Goal: Task Accomplishment & Management: Manage account settings

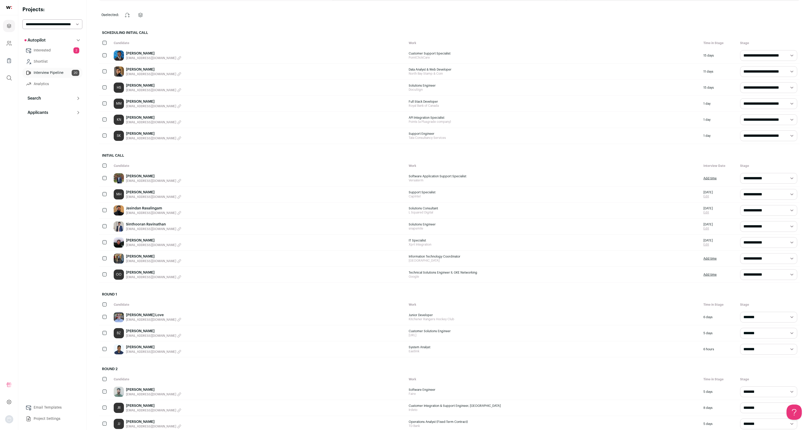
click at [60, 51] on link "Interested 2" at bounding box center [52, 50] width 60 height 10
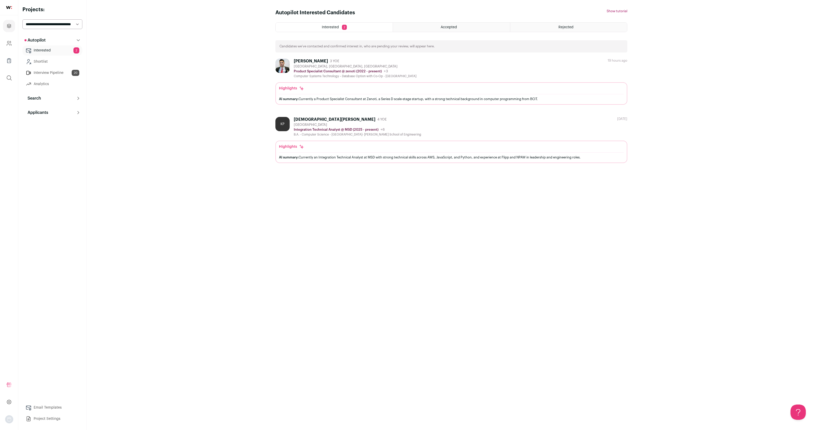
click at [52, 63] on link "Shortlist" at bounding box center [52, 62] width 60 height 10
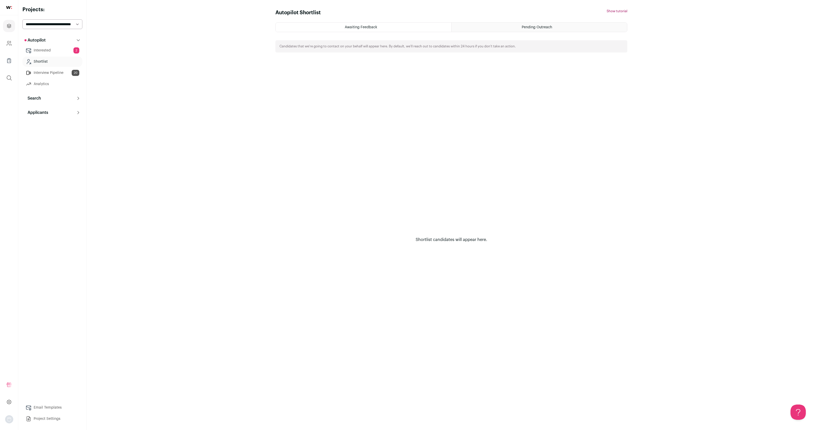
click at [51, 51] on link "Interested 2" at bounding box center [52, 50] width 60 height 10
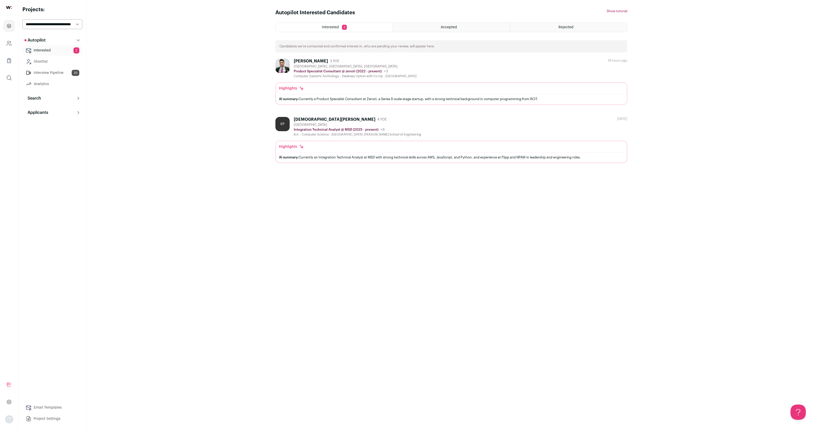
click at [450, 32] on div "Interested 2 Accepted Rejected Candidates we’ve contacted and confirmed interes…" at bounding box center [451, 92] width 352 height 141
click at [448, 26] on span "Accepted" at bounding box center [449, 27] width 16 height 4
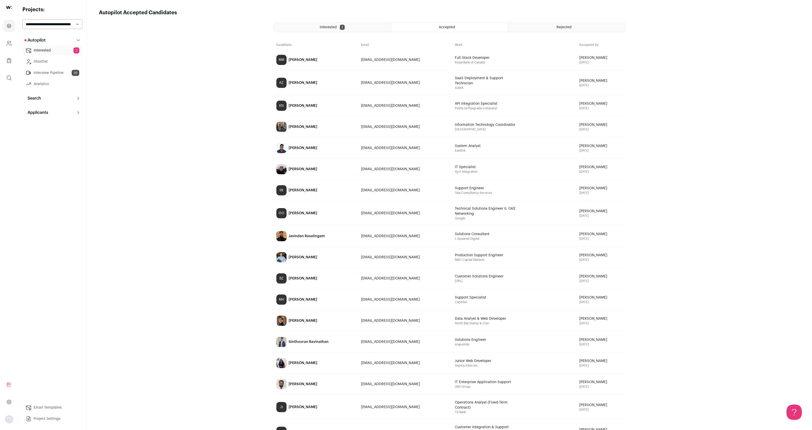
click at [57, 110] on button "Applicants" at bounding box center [52, 113] width 60 height 10
click at [50, 124] on link "Applicants" at bounding box center [52, 123] width 60 height 10
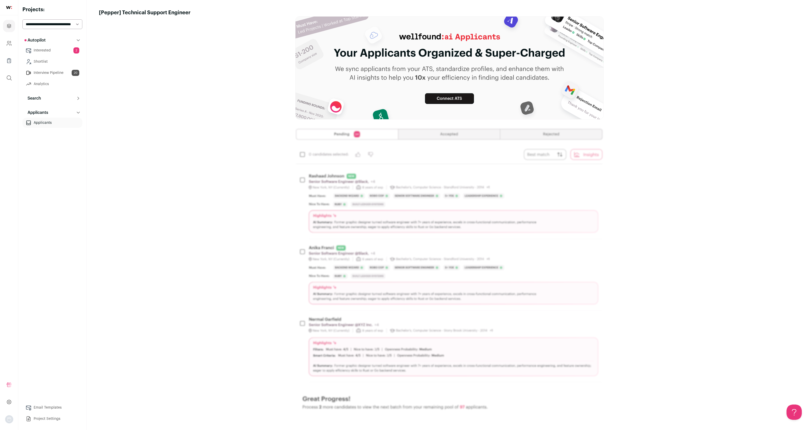
click at [238, 135] on main "[Pepper] Technical Support Engineer Connect ATS" at bounding box center [449, 224] width 725 height 448
click at [399, 147] on img at bounding box center [449, 276] width 309 height 297
click at [80, 98] on icon at bounding box center [78, 98] width 4 height 4
click at [54, 122] on link "Prospects" at bounding box center [52, 121] width 60 height 10
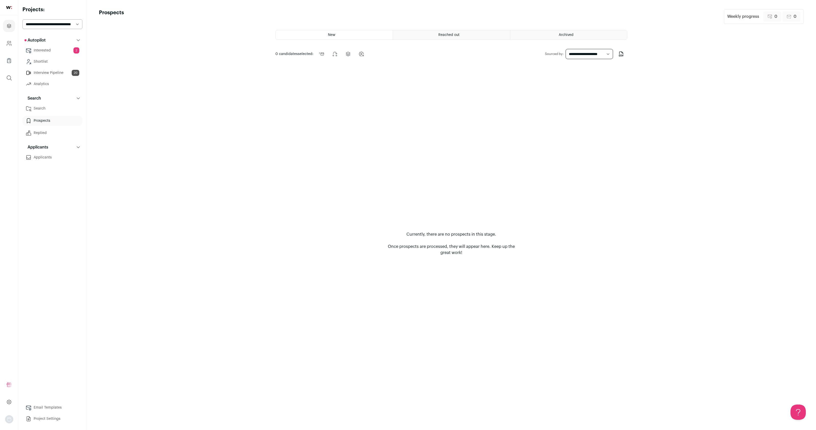
click at [54, 108] on link "Search" at bounding box center [52, 109] width 60 height 10
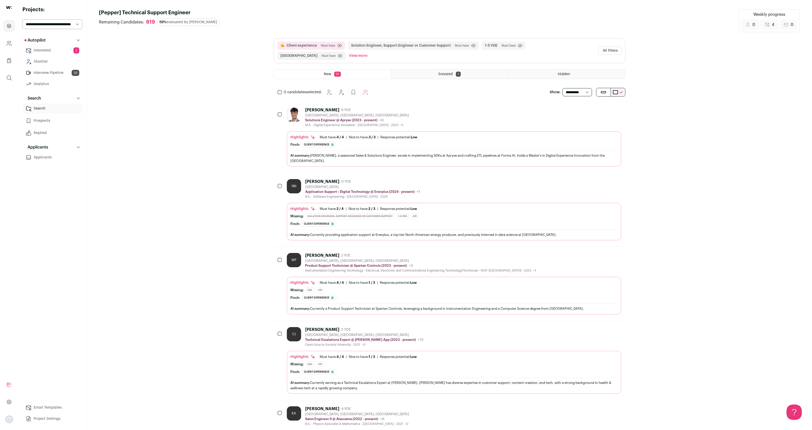
click at [56, 49] on link "Interested 2" at bounding box center [52, 50] width 60 height 10
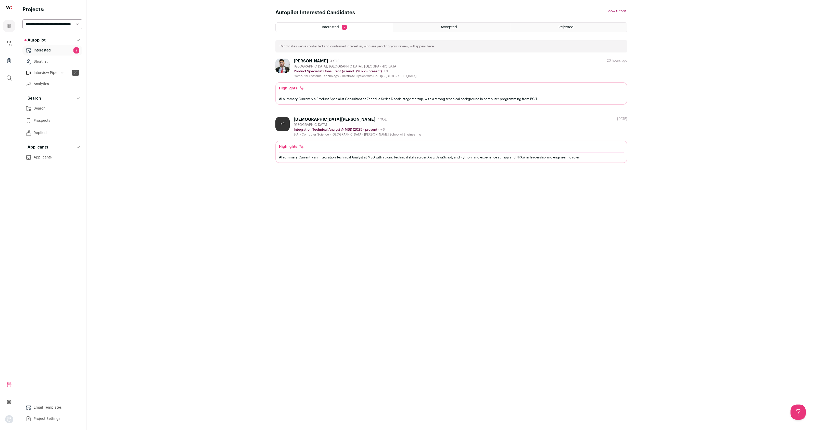
click at [53, 62] on link "Shortlist" at bounding box center [52, 62] width 60 height 10
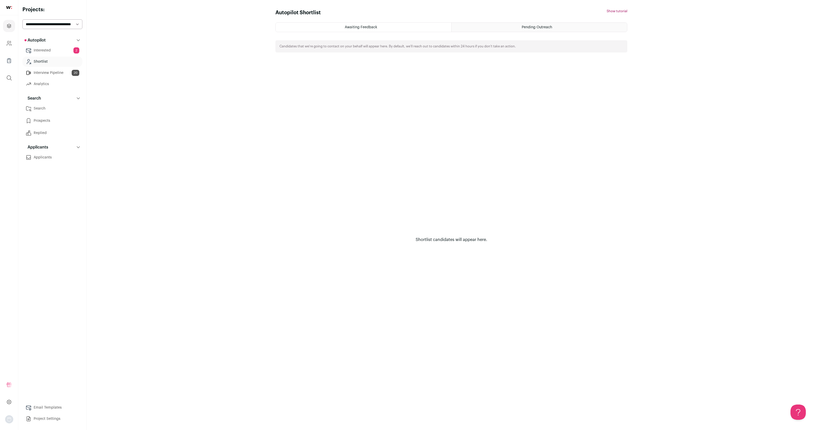
click at [55, 157] on link "Applicants" at bounding box center [52, 157] width 60 height 10
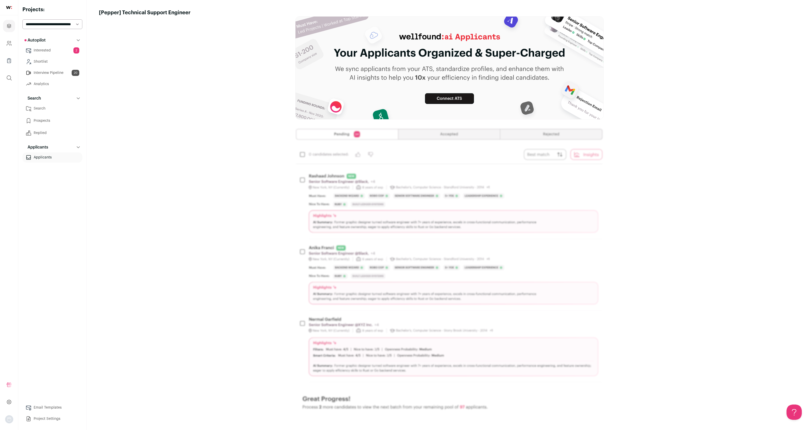
click at [52, 122] on link "Prospects" at bounding box center [52, 121] width 60 height 10
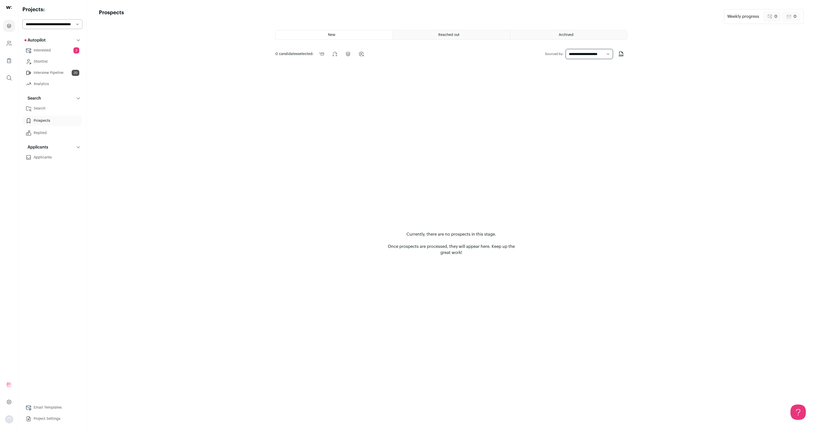
click at [40, 135] on link "Replied" at bounding box center [52, 133] width 60 height 10
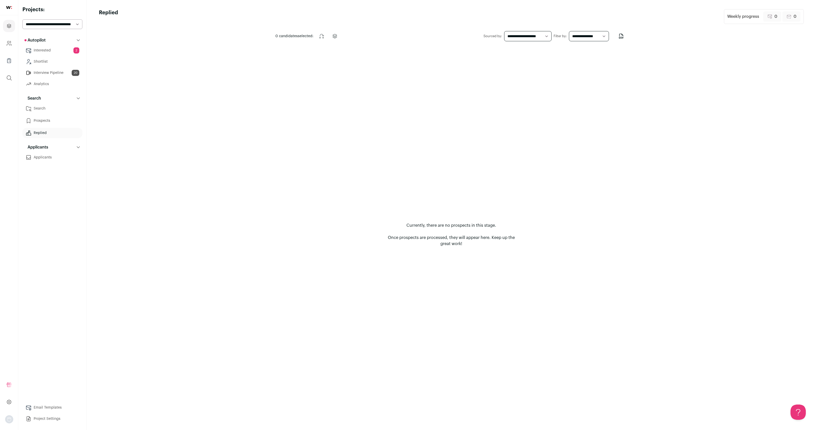
click at [526, 37] on select "**********" at bounding box center [527, 36] width 47 height 10
select select "***"
click at [504, 31] on select "**********" at bounding box center [527, 36] width 47 height 10
click at [594, 41] on select "**********" at bounding box center [589, 36] width 40 height 10
click at [45, 120] on link "Prospects" at bounding box center [52, 121] width 60 height 10
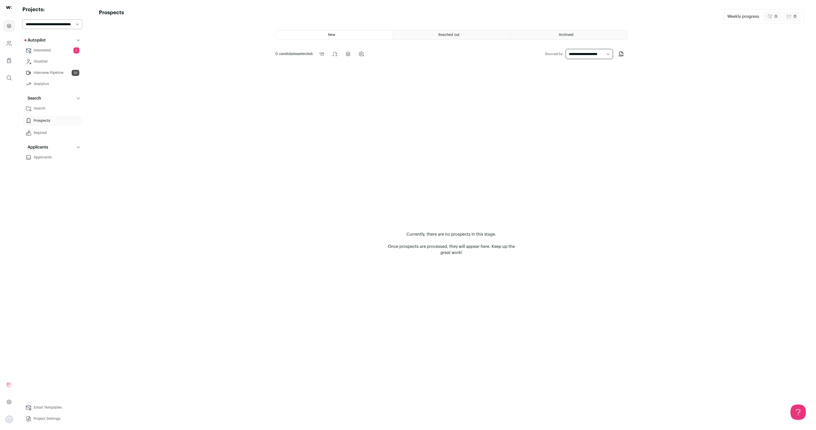
click at [53, 63] on link "Shortlist" at bounding box center [52, 62] width 60 height 10
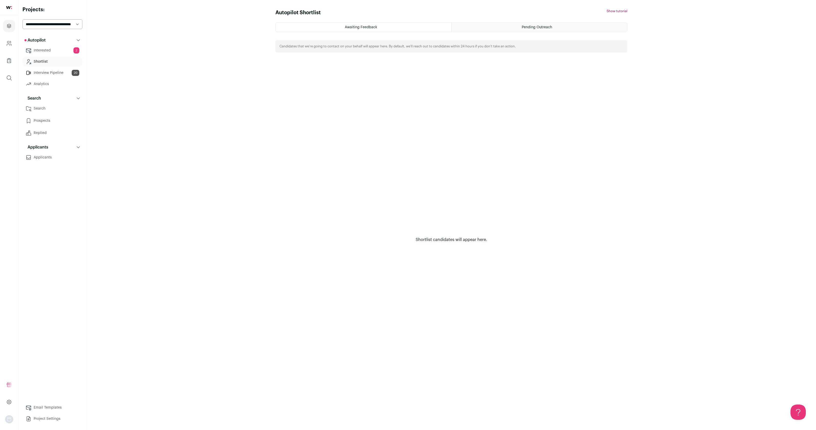
click at [55, 74] on link "Interview Pipeline 20" at bounding box center [52, 73] width 60 height 10
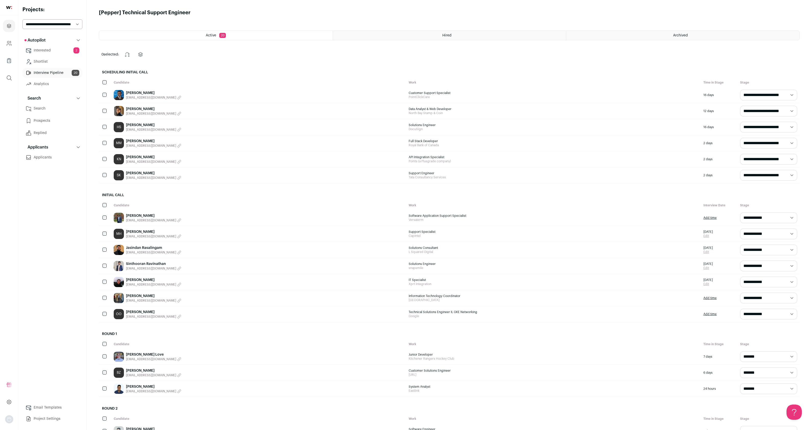
click at [53, 62] on link "Shortlist" at bounding box center [52, 62] width 60 height 10
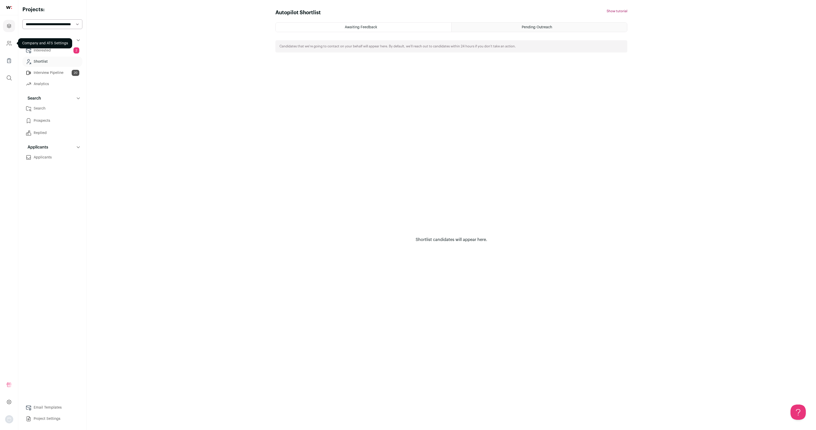
click at [7, 43] on icon "Company and ATS Settings" at bounding box center [9, 43] width 6 height 6
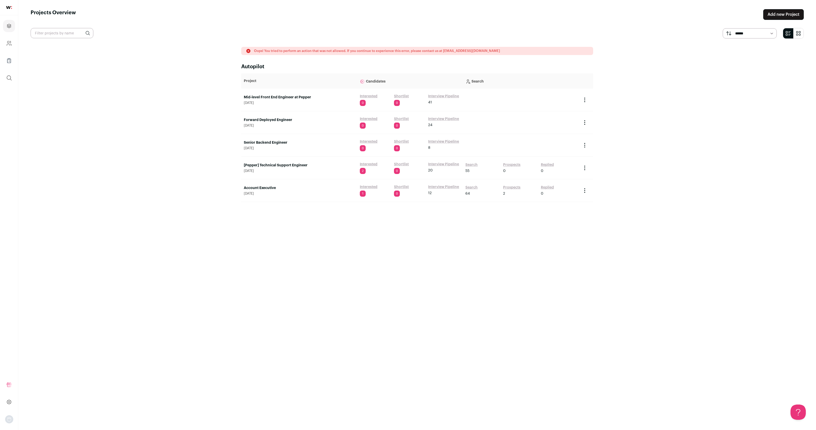
click at [17, 24] on ul "Projects Company and ATS Settings Company Lists (Experimental) Global Search" at bounding box center [9, 51] width 18 height 73
click at [9, 26] on icon "Projects" at bounding box center [9, 26] width 6 height 6
click at [9, 27] on icon "Projects" at bounding box center [9, 26] width 4 height 4
